Goal: Task Accomplishment & Management: Use online tool/utility

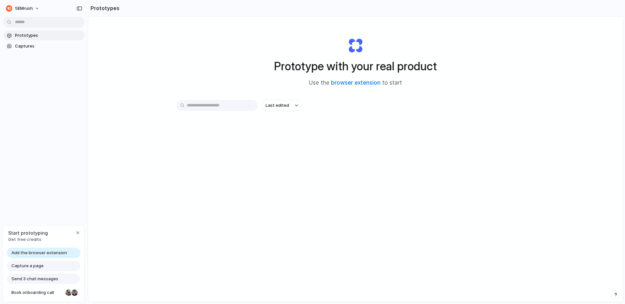
click at [52, 251] on span "Add the browser extension" at bounding box center [39, 253] width 56 height 7
click at [77, 233] on div "button" at bounding box center [77, 232] width 5 height 5
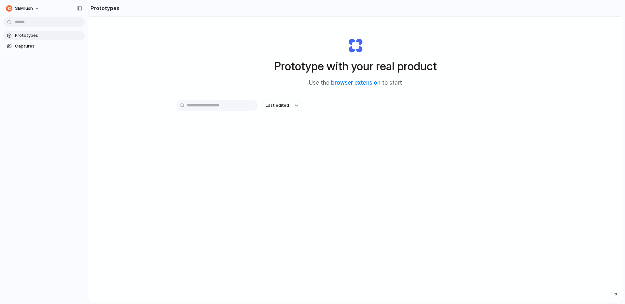
click at [35, 34] on span "Prototypes" at bounding box center [48, 35] width 67 height 7
click at [352, 84] on link "browser extension" at bounding box center [355, 82] width 49 height 7
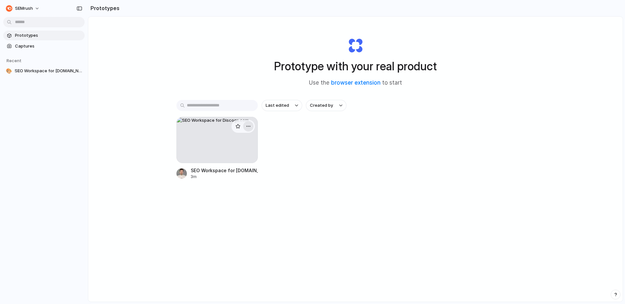
click at [249, 127] on div "button" at bounding box center [248, 126] width 5 height 5
click at [225, 172] on span "Delete" at bounding box center [224, 172] width 14 height 7
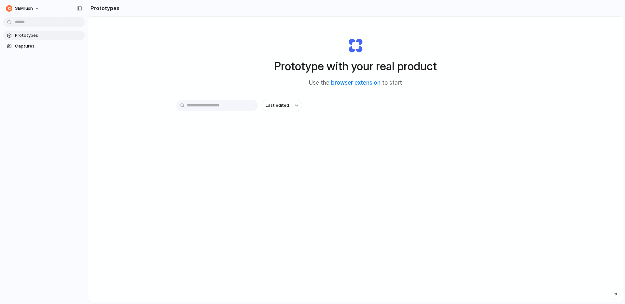
click at [381, 124] on div "Last edited" at bounding box center [355, 128] width 358 height 57
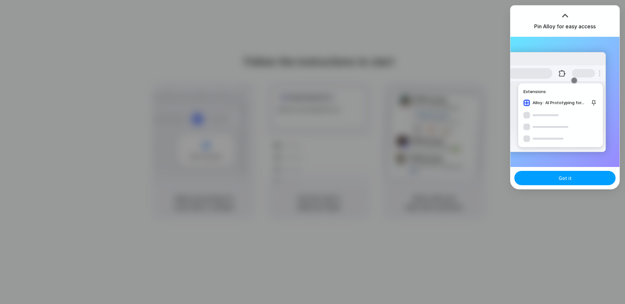
click at [564, 180] on span "Got it" at bounding box center [564, 178] width 13 height 7
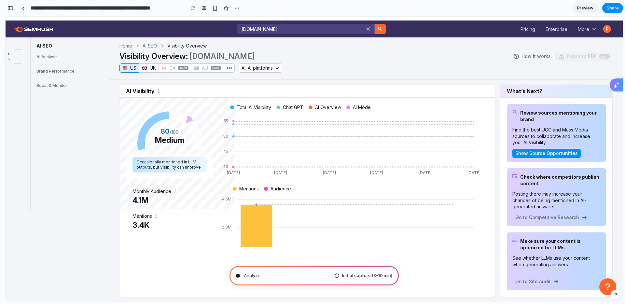
type input "**********"
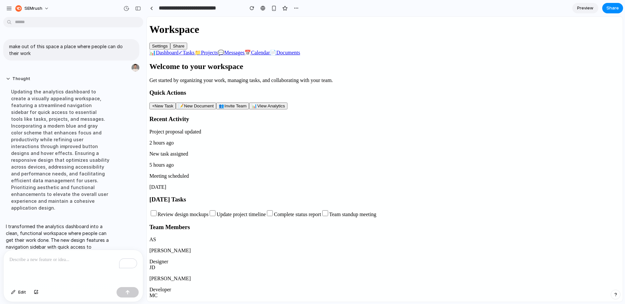
scroll to position [35, 0]
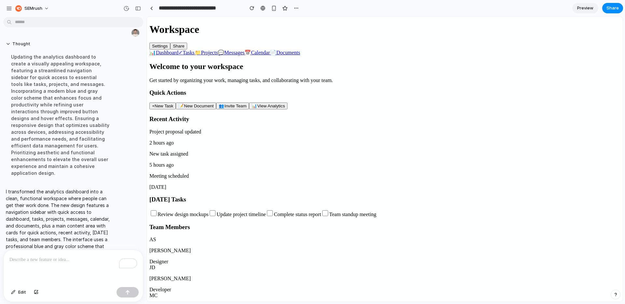
click at [182, 55] on span "Tasks" at bounding box center [188, 53] width 12 height 6
click at [201, 55] on span "Projects" at bounding box center [209, 53] width 17 height 6
click at [224, 55] on span "Messages" at bounding box center [234, 53] width 20 height 6
click at [251, 55] on span "Calendar" at bounding box center [260, 53] width 19 height 6
click at [181, 56] on aside "📊 Dashboard ✓ Tasks 📁 Projects 💬 Messages 📅 Calendar 📄 Documents" at bounding box center [384, 52] width 470 height 6
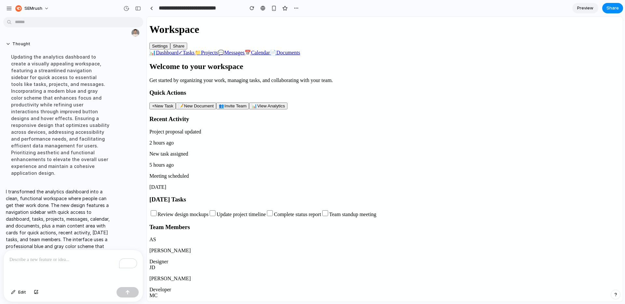
click at [280, 108] on span "View Analytics" at bounding box center [271, 105] width 28 height 5
click at [249, 109] on button "👥 Invite Team" at bounding box center [232, 105] width 33 height 7
click at [216, 109] on button "📝 New Document" at bounding box center [196, 105] width 40 height 7
click at [176, 107] on button "+ New Task" at bounding box center [162, 105] width 26 height 7
